Goal: Task Accomplishment & Management: Manage account settings

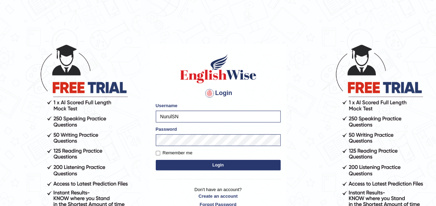
type input "NurulS"
click at [179, 152] on label "Remember me" at bounding box center [174, 152] width 37 height 7
click at [160, 152] on input "Remember me" at bounding box center [158, 153] width 5 height 5
checkbox input "true"
click at [179, 164] on button "Login" at bounding box center [218, 165] width 125 height 10
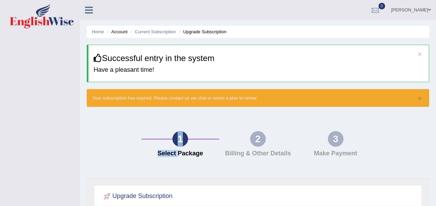
drag, startPoint x: 0, startPoint y: 0, endPoint x: 161, endPoint y: 115, distance: 198.2
click at [161, 115] on div "1 Select Package 2 Billing & Other Details 3 Make Payment" at bounding box center [257, 146] width 349 height 64
click at [426, 12] on link "[PERSON_NAME]" at bounding box center [410, 9] width 50 height 18
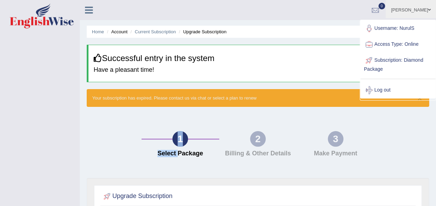
click at [382, 67] on link "Subscription: Diamond Package" at bounding box center [397, 63] width 75 height 23
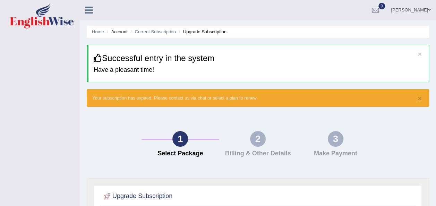
click at [252, 55] on h3 "Successful entry in the system" at bounding box center [259, 58] width 330 height 9
click at [92, 8] on icon at bounding box center [89, 10] width 8 height 9
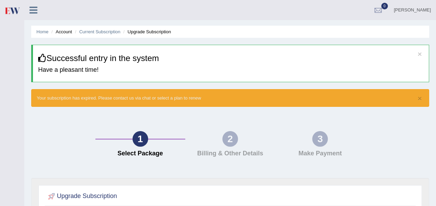
click at [417, 11] on link "[PERSON_NAME]" at bounding box center [411, 9] width 47 height 18
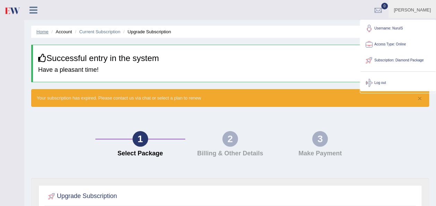
click at [43, 31] on link "Home" at bounding box center [42, 31] width 12 height 5
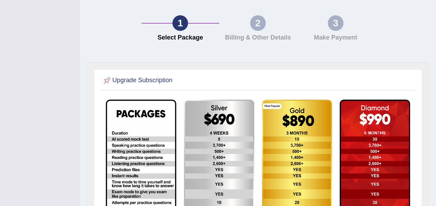
scroll to position [119, 0]
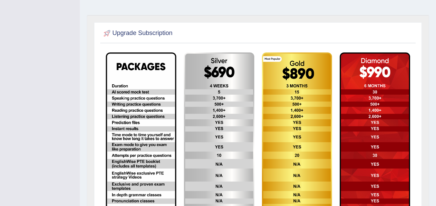
click at [357, 114] on img at bounding box center [374, 131] width 70 height 158
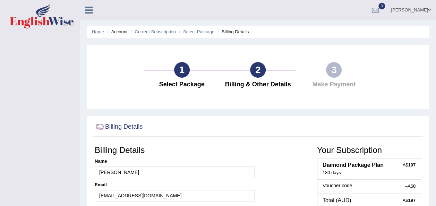
click at [101, 31] on link "Home" at bounding box center [98, 31] width 12 height 5
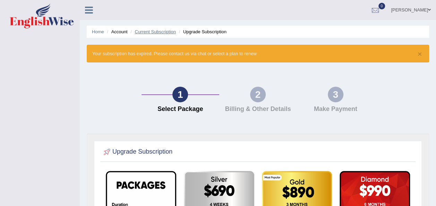
click at [159, 30] on link "Current Subscription" at bounding box center [154, 31] width 41 height 5
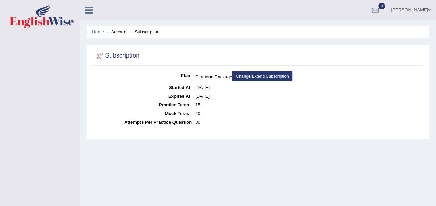
click at [100, 32] on link "Home" at bounding box center [98, 31] width 12 height 5
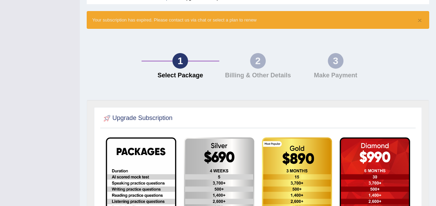
scroll to position [22, 0]
